Goal: Task Accomplishment & Management: Manage account settings

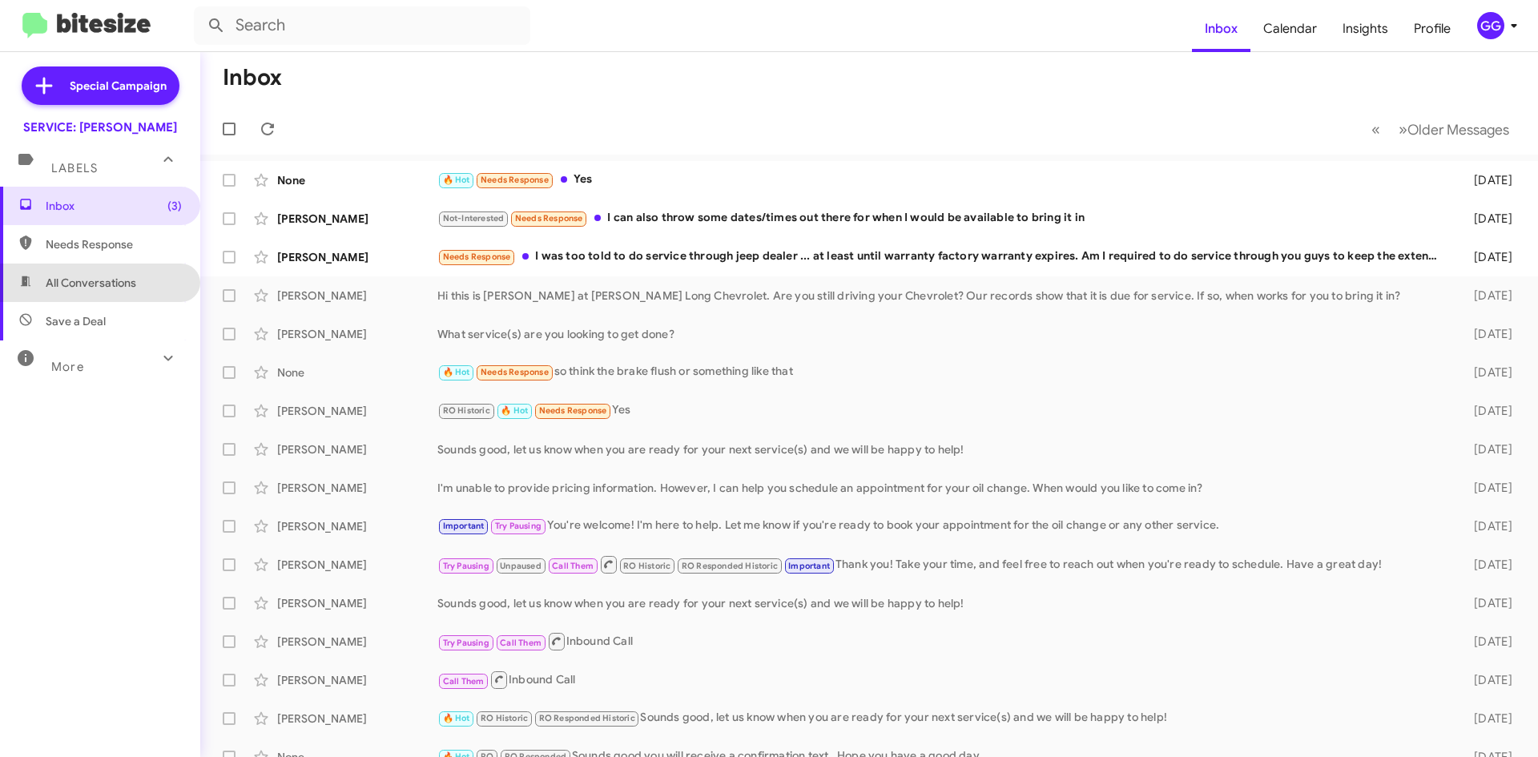
click at [101, 289] on span "All Conversations" at bounding box center [91, 283] width 91 height 16
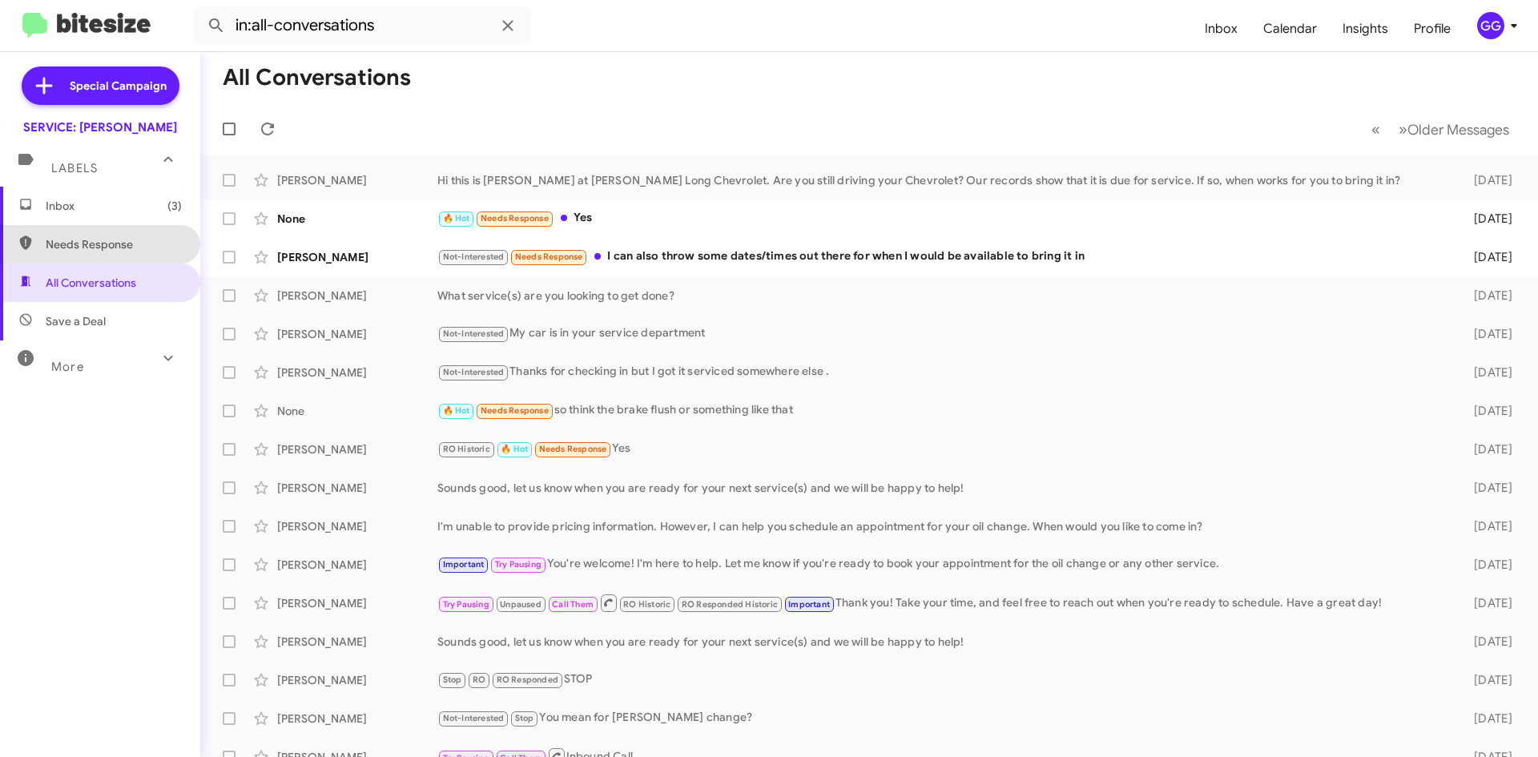
click at [108, 246] on span "Needs Response" at bounding box center [114, 244] width 136 height 16
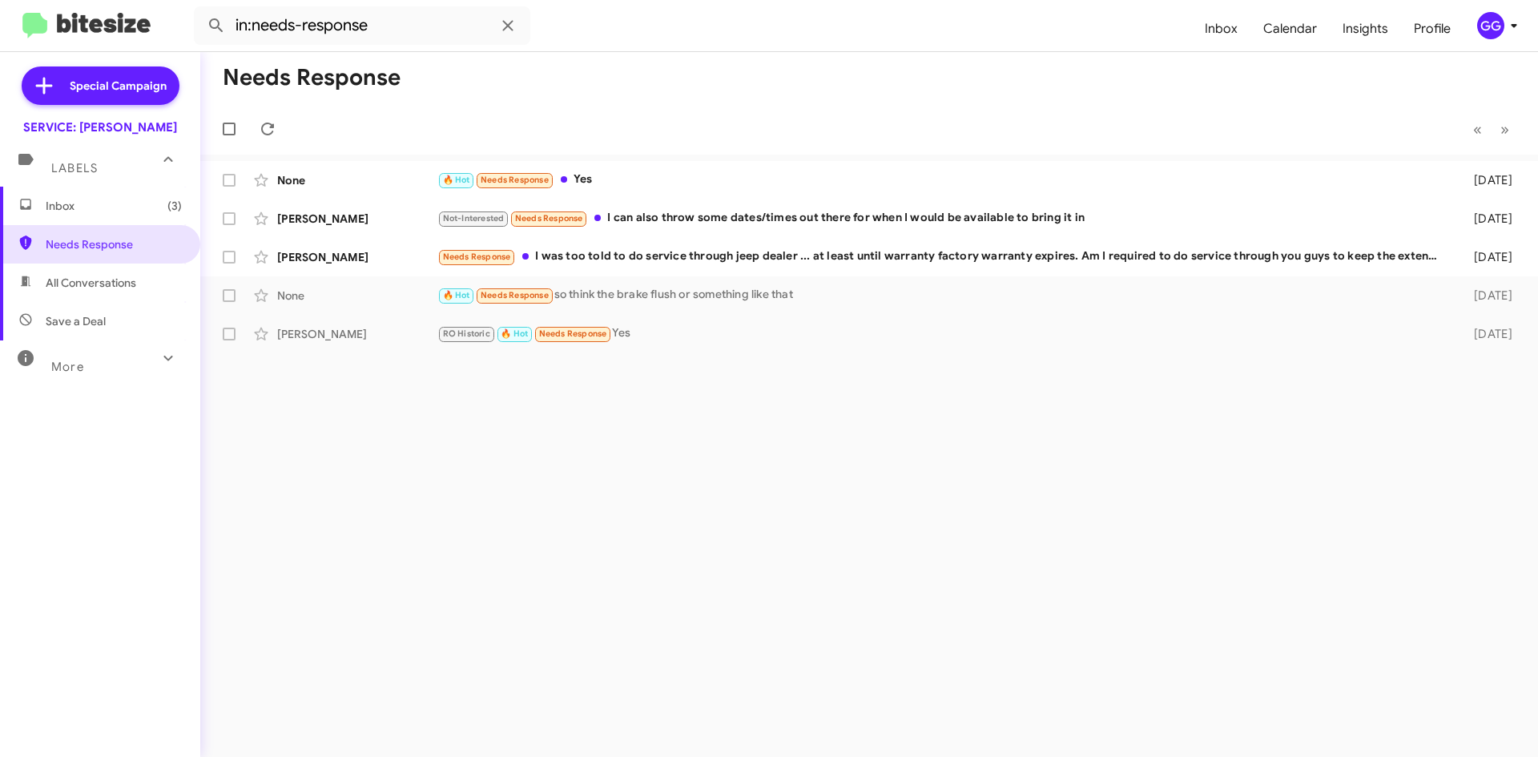
click at [74, 291] on span "All Conversations" at bounding box center [100, 282] width 200 height 38
type input "in:all-conversations"
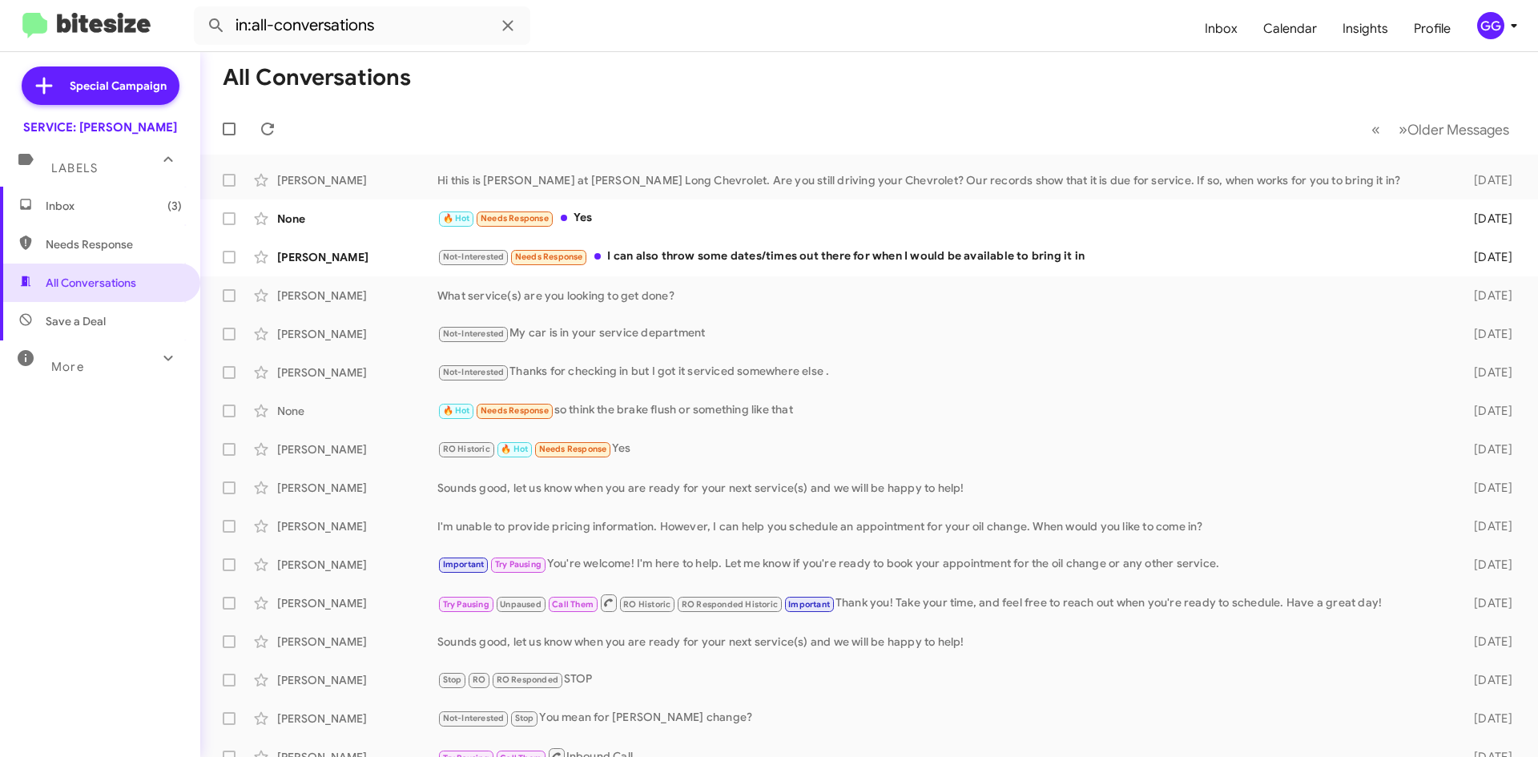
click at [95, 212] on span "Inbox (3)" at bounding box center [114, 206] width 136 height 16
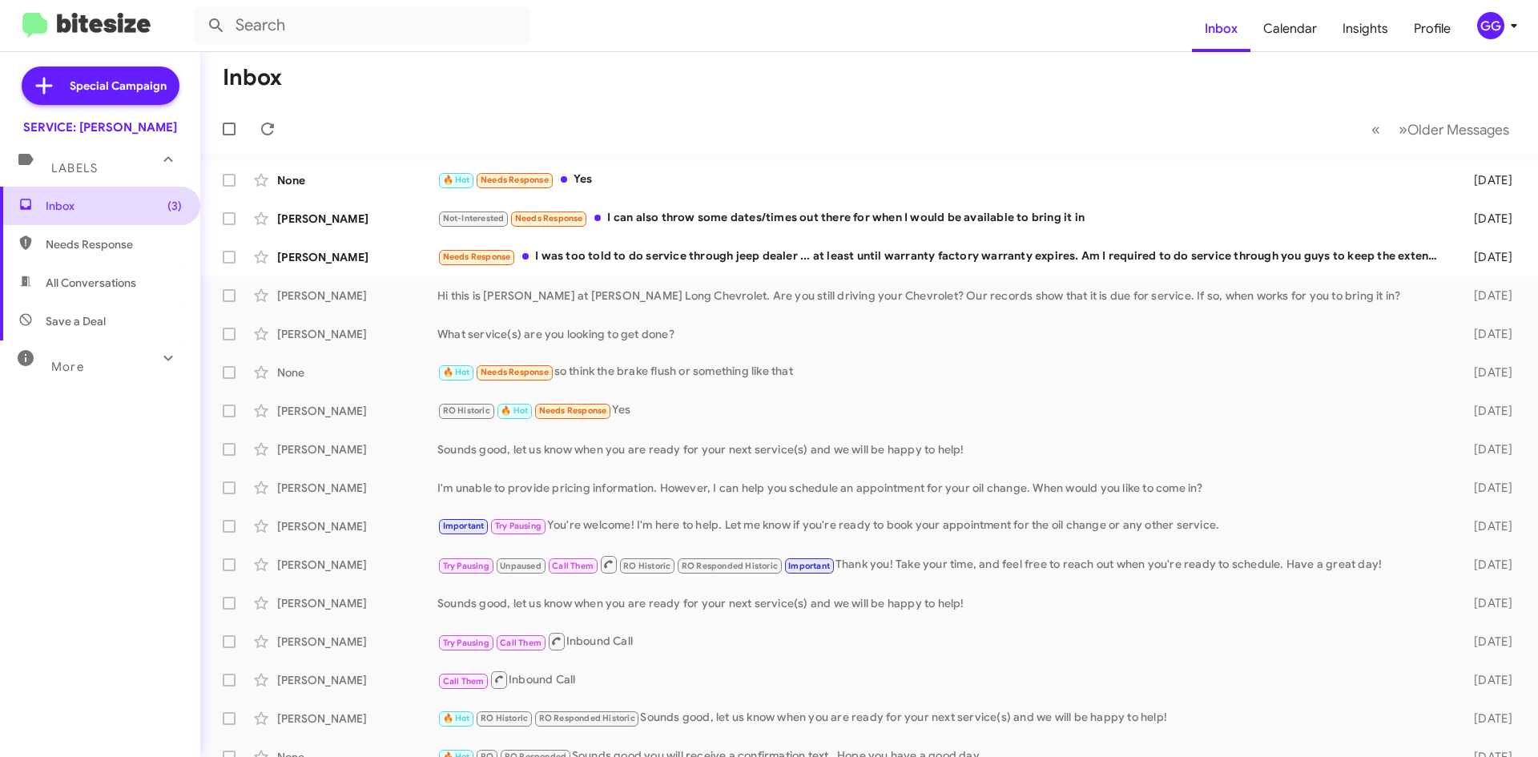
click at [105, 212] on span "Inbox (3)" at bounding box center [114, 206] width 136 height 16
click at [89, 237] on span "Needs Response" at bounding box center [114, 244] width 136 height 16
type input "in:needs-response"
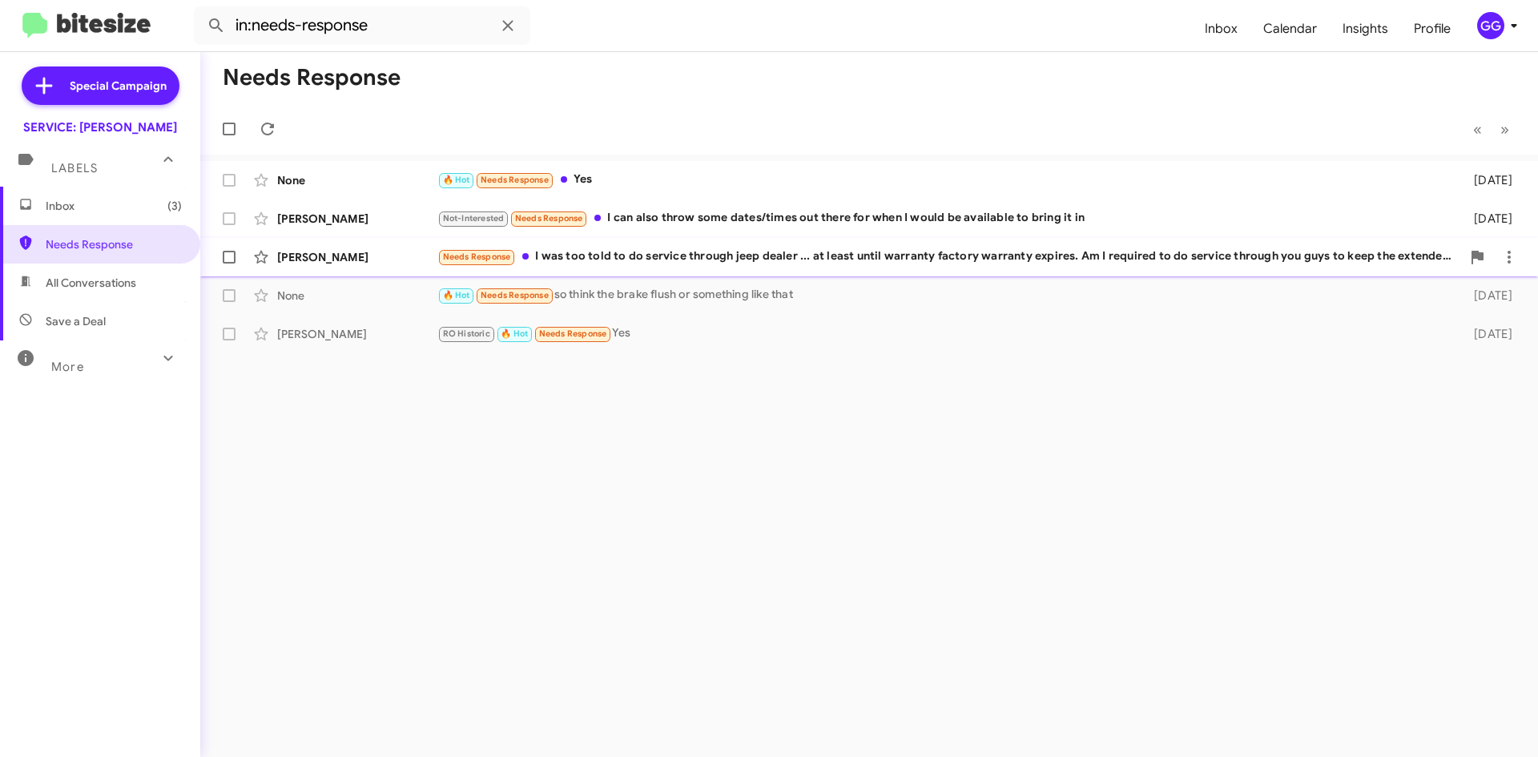
click at [0, 225] on link "Needs Response" at bounding box center [100, 244] width 200 height 38
